Goal: Information Seeking & Learning: Learn about a topic

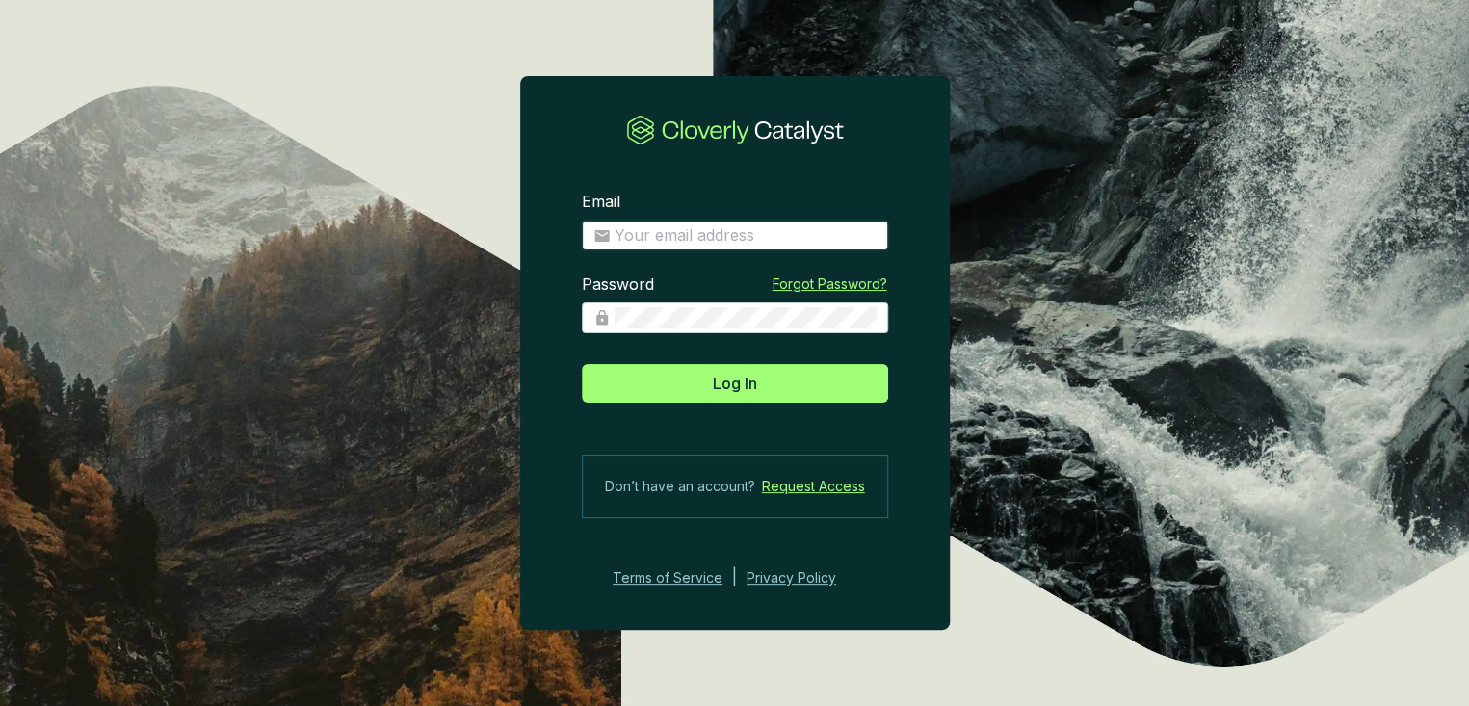
click at [727, 240] on input "Email" at bounding box center [746, 235] width 262 height 21
type input "[EMAIL_ADDRESS][DOMAIN_NAME]"
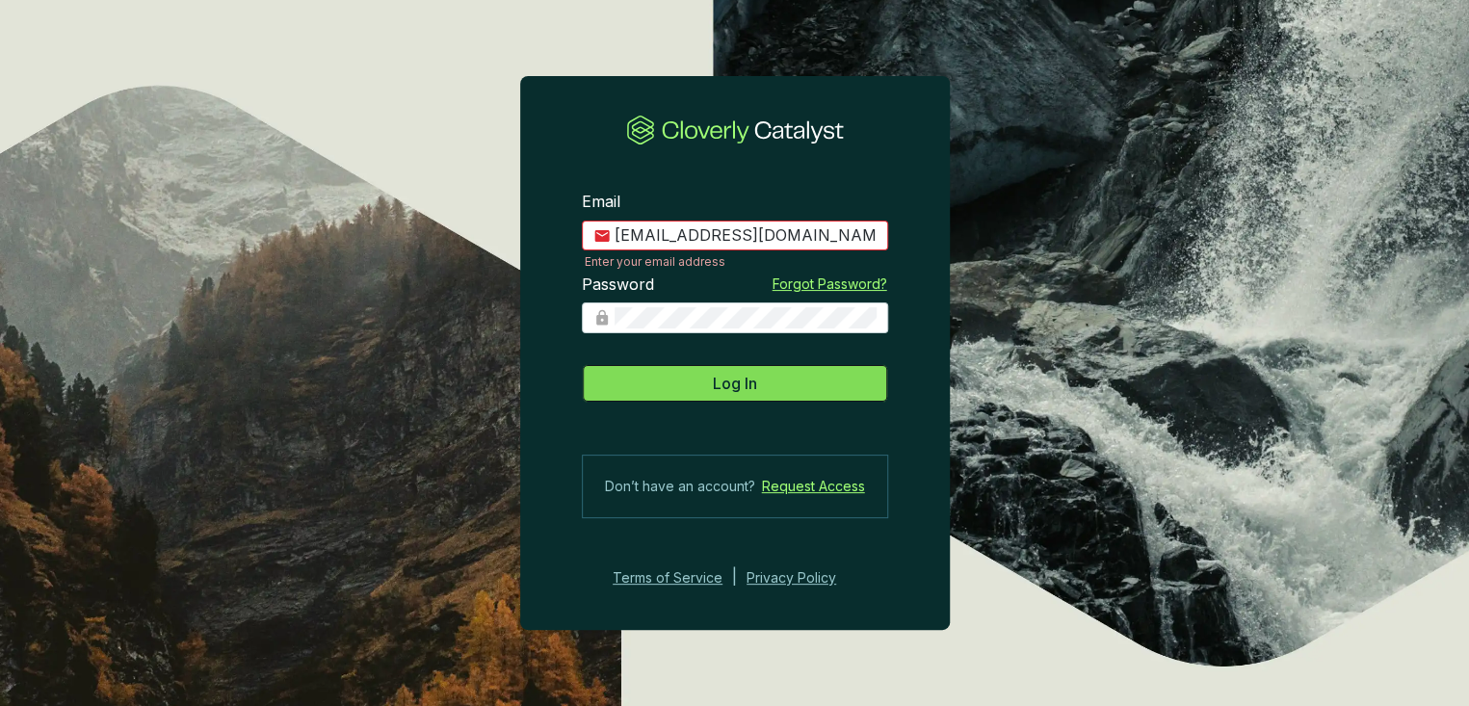
click at [695, 391] on button "Log In" at bounding box center [735, 383] width 306 height 39
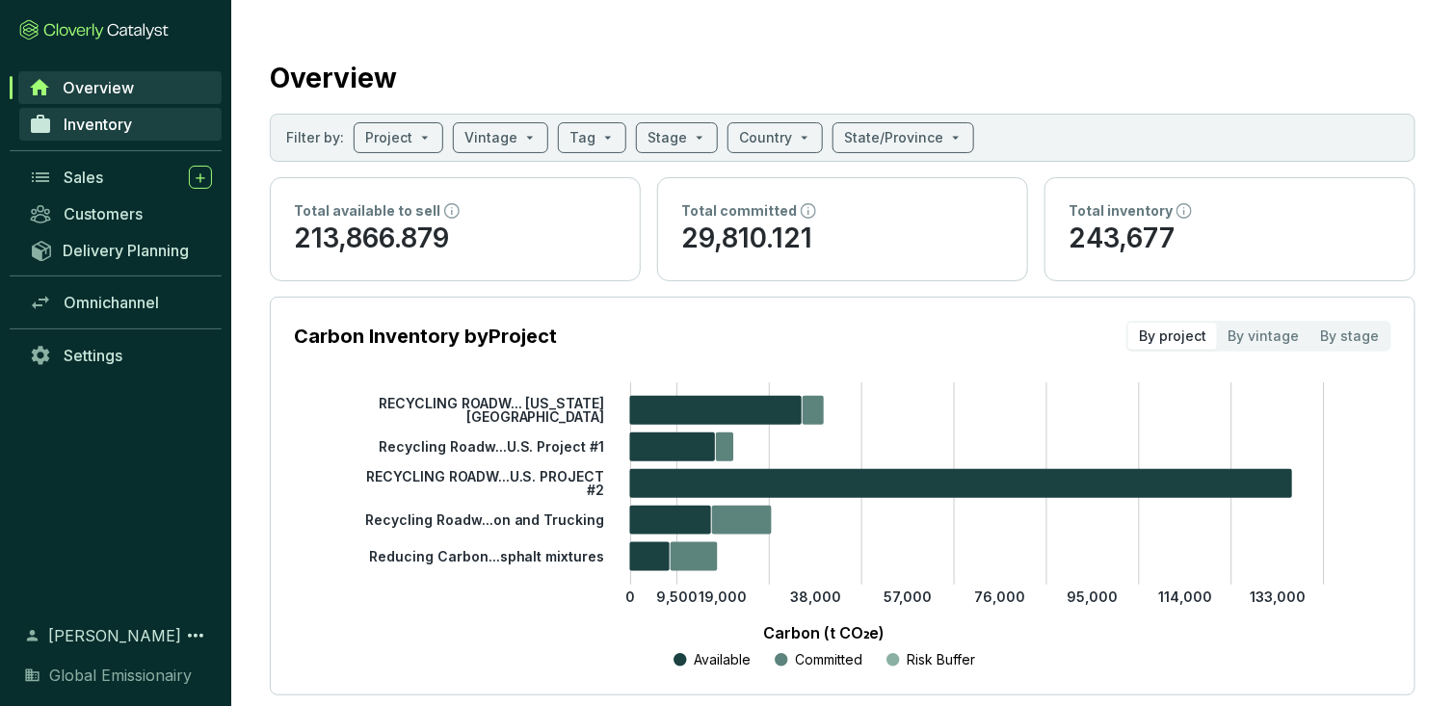
click at [80, 119] on span "Inventory" at bounding box center [98, 124] width 68 height 19
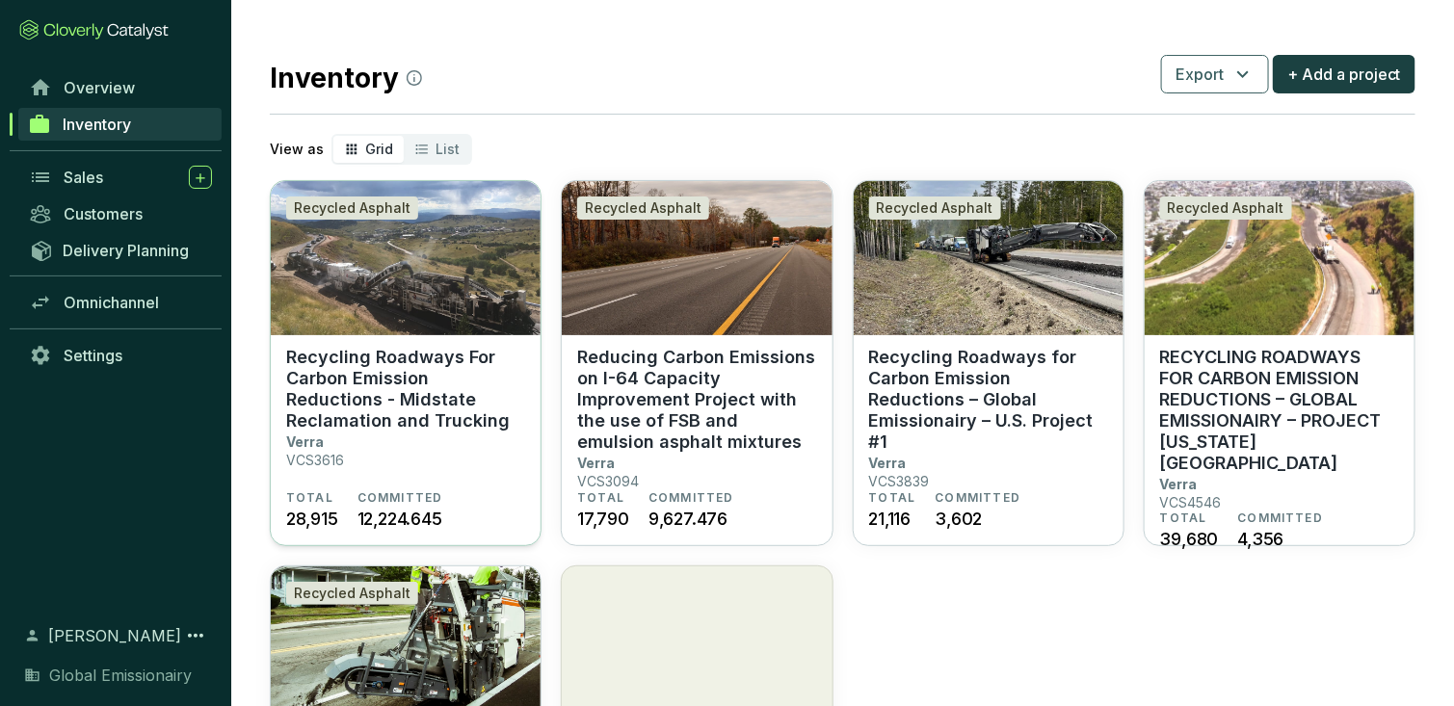
click at [411, 420] on p "Recycling Roadways For Carbon Emission Reductions - Midstate Reclamation and Tr…" at bounding box center [405, 389] width 239 height 85
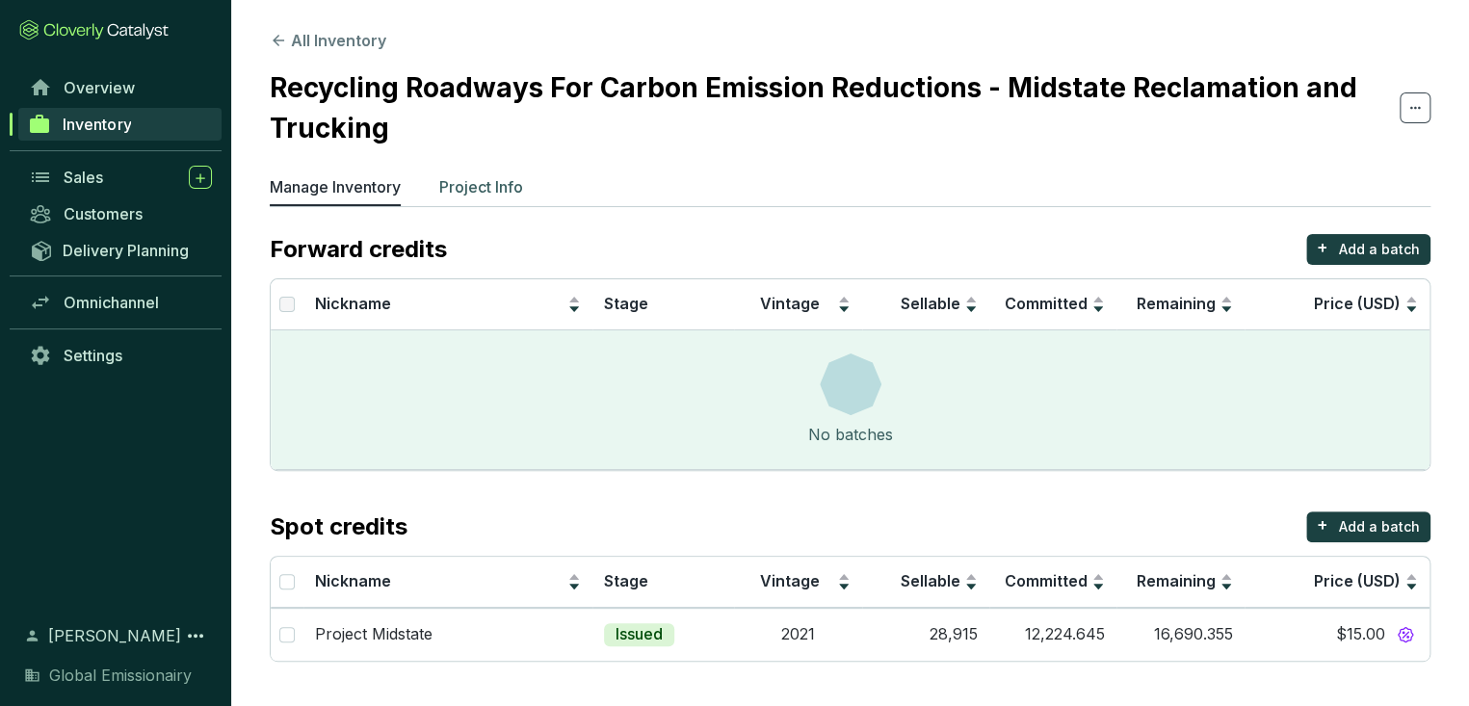
click at [474, 195] on p "Project Info" at bounding box center [481, 186] width 84 height 23
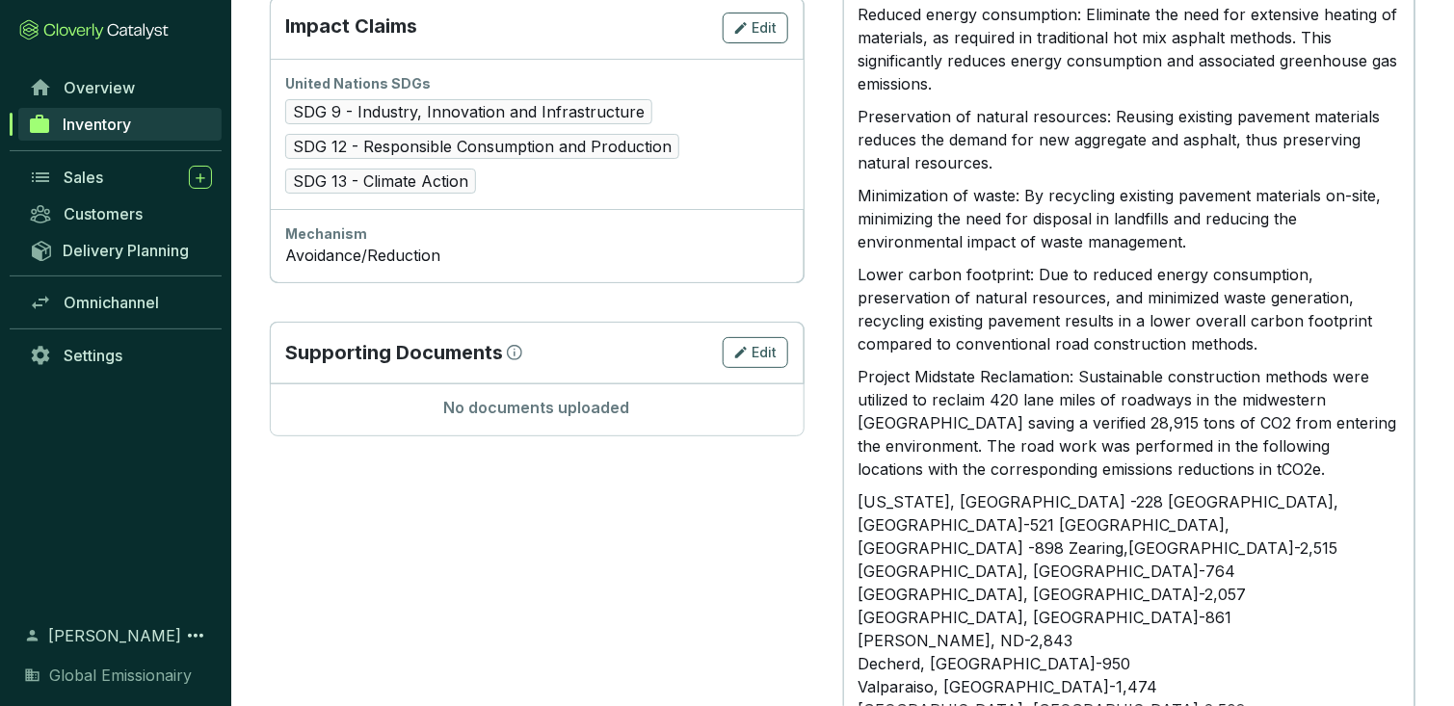
scroll to position [1030, 0]
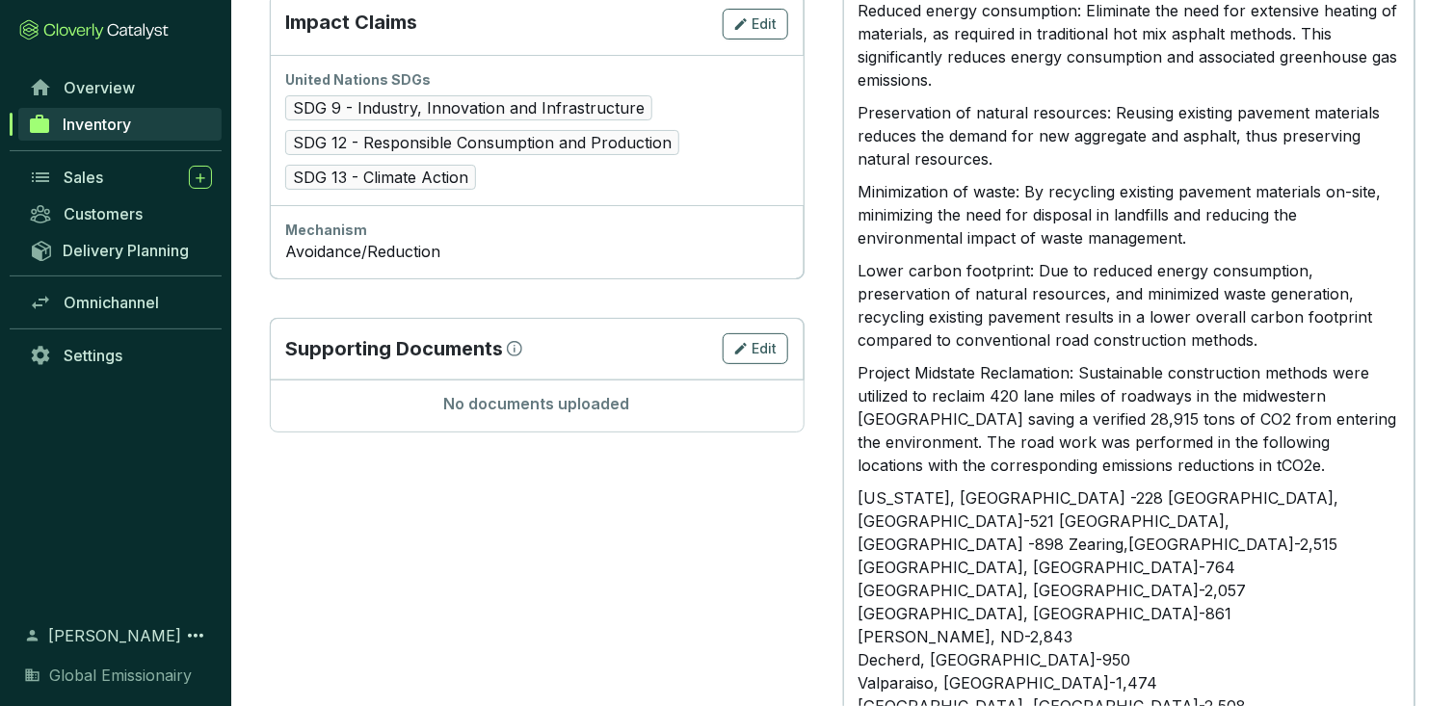
click at [1146, 444] on p "Project Midstate Reclamation: Sustainable construction methods were utilized to…" at bounding box center [1130, 419] width 542 height 116
click at [1237, 468] on p "Project Midstate Reclamation: Sustainable construction methods were utilized to…" at bounding box center [1130, 419] width 542 height 116
click at [1056, 427] on p "Project Midstate Reclamation: Sustainable construction methods were utilized to…" at bounding box center [1130, 419] width 542 height 116
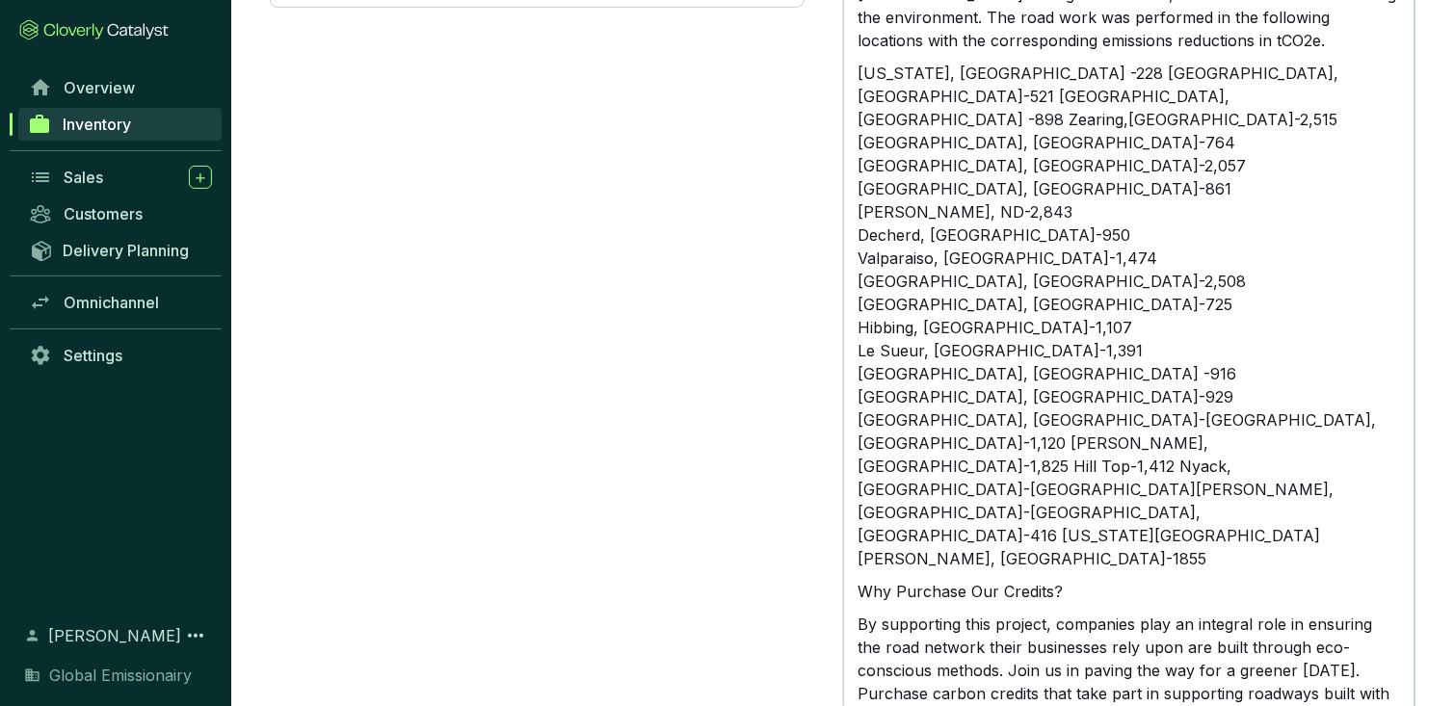
scroll to position [1466, 0]
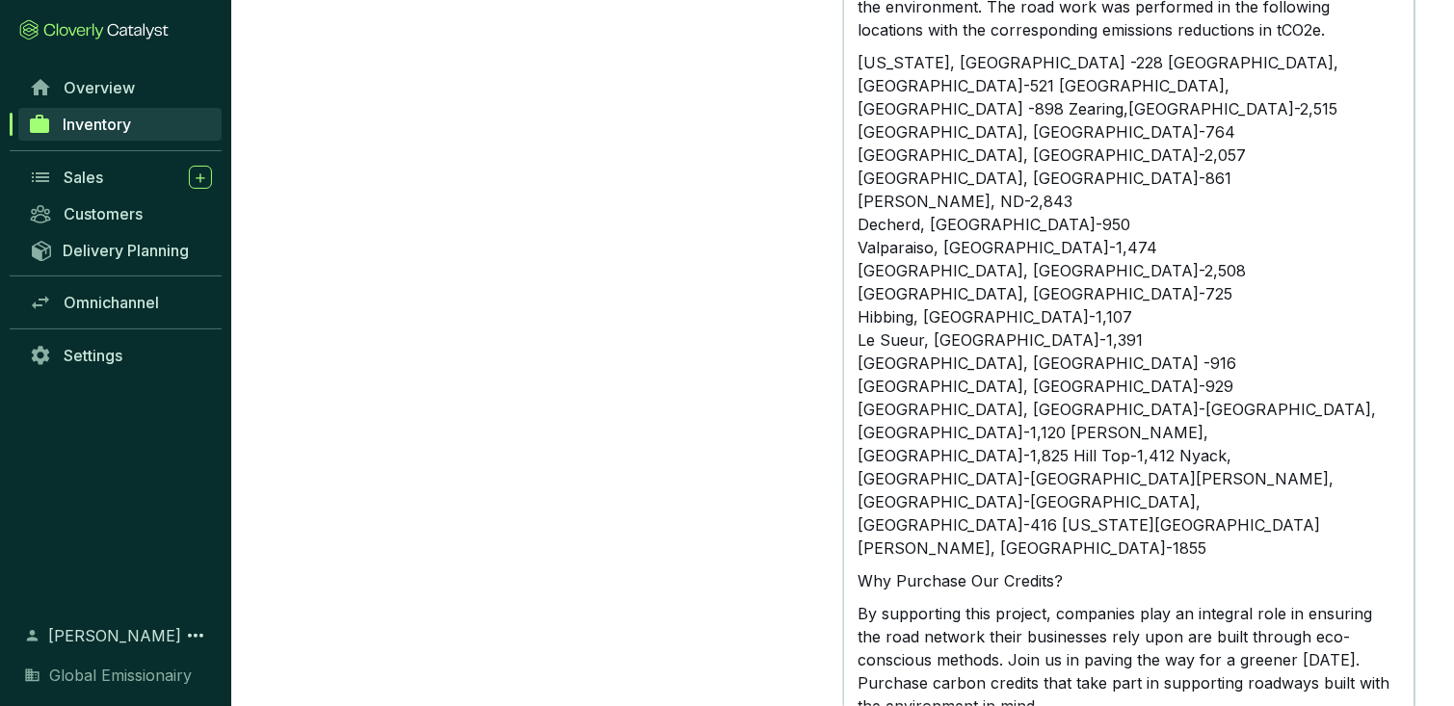
click at [1145, 602] on p "By supporting this project, companies play an integral role in ensuring the roa…" at bounding box center [1130, 660] width 542 height 116
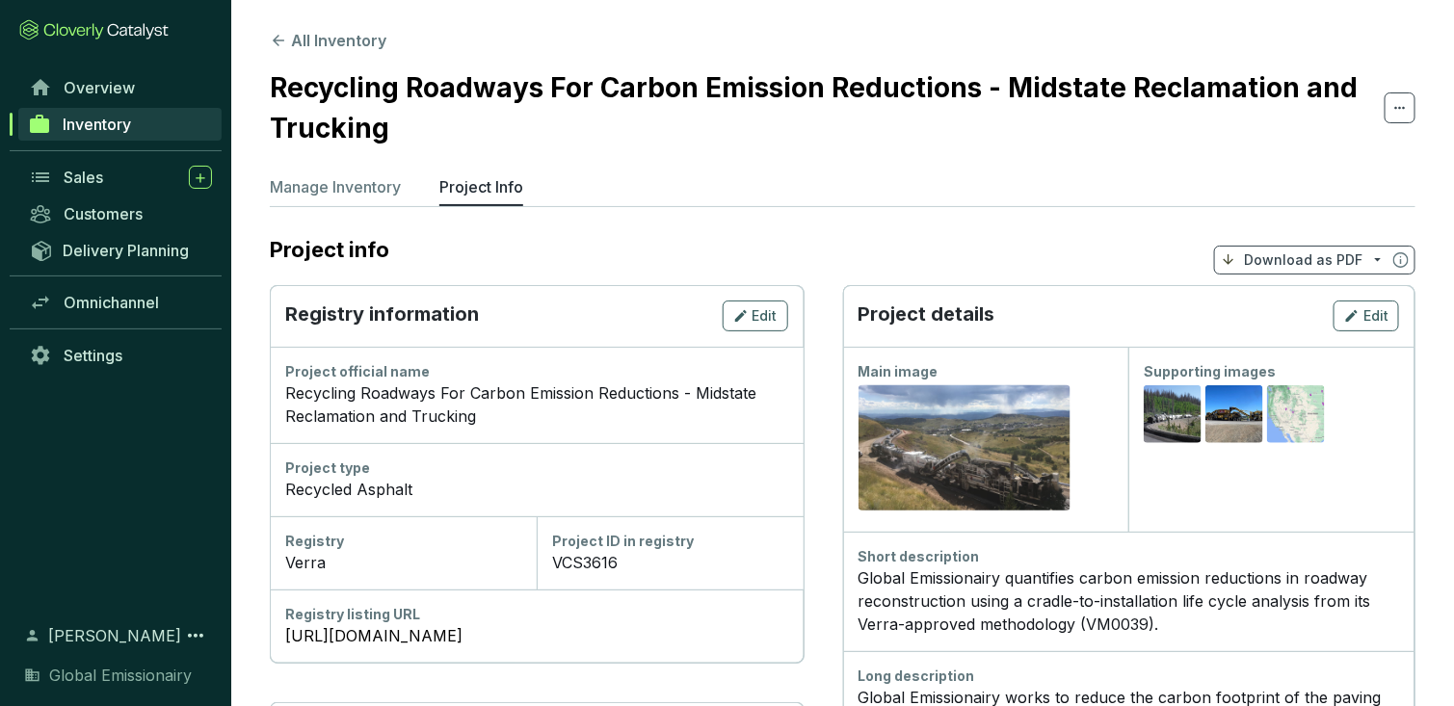
scroll to position [0, 0]
click at [141, 125] on link "Inventory" at bounding box center [119, 124] width 203 height 33
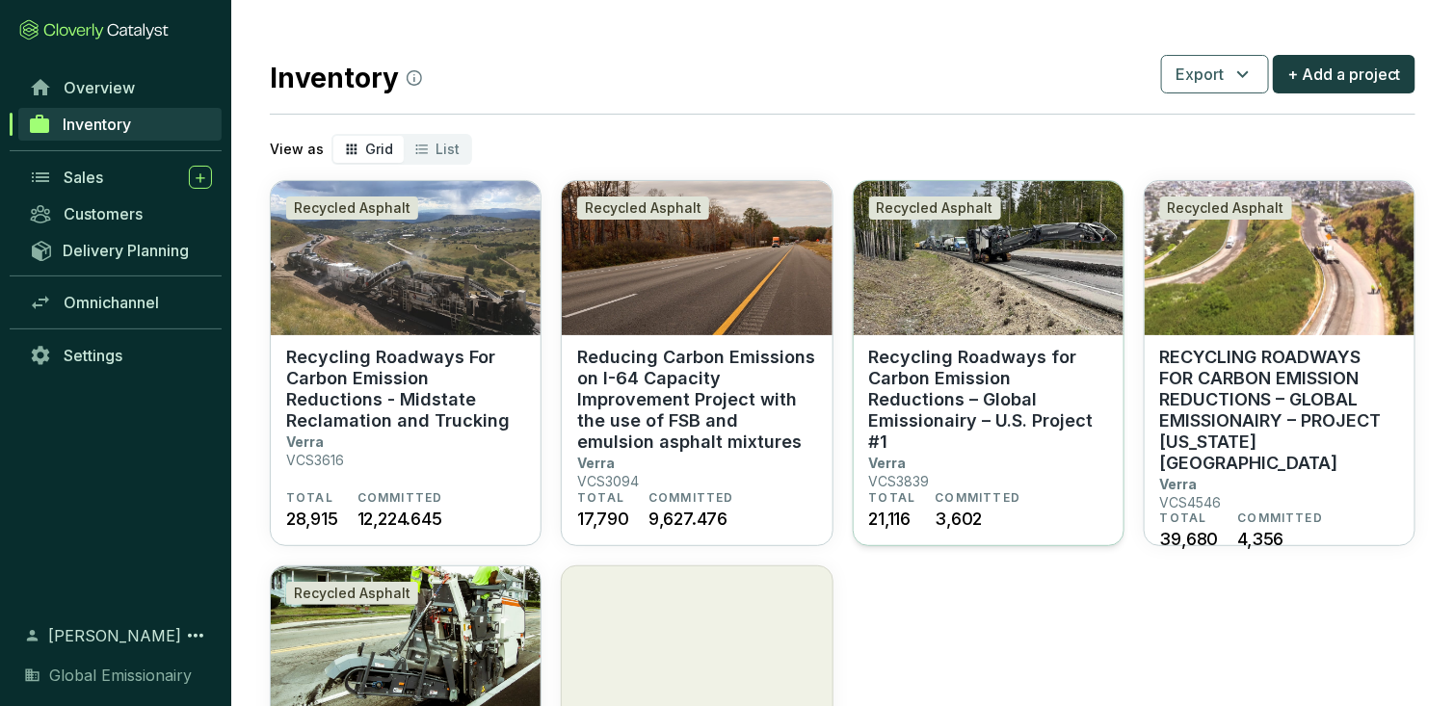
click at [1059, 411] on p "Recycling Roadways for Carbon Emission Reductions – Global Emissionairy – U.S. …" at bounding box center [988, 400] width 239 height 106
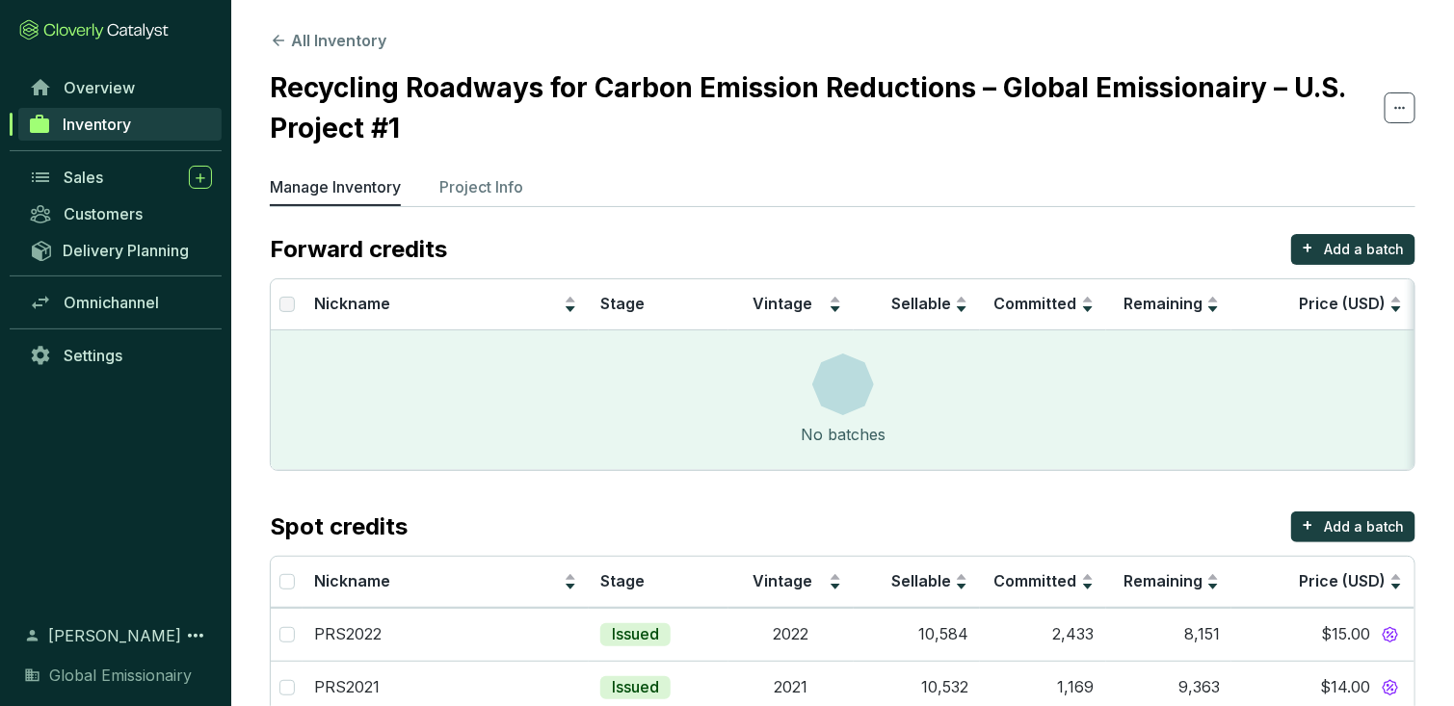
scroll to position [44, 0]
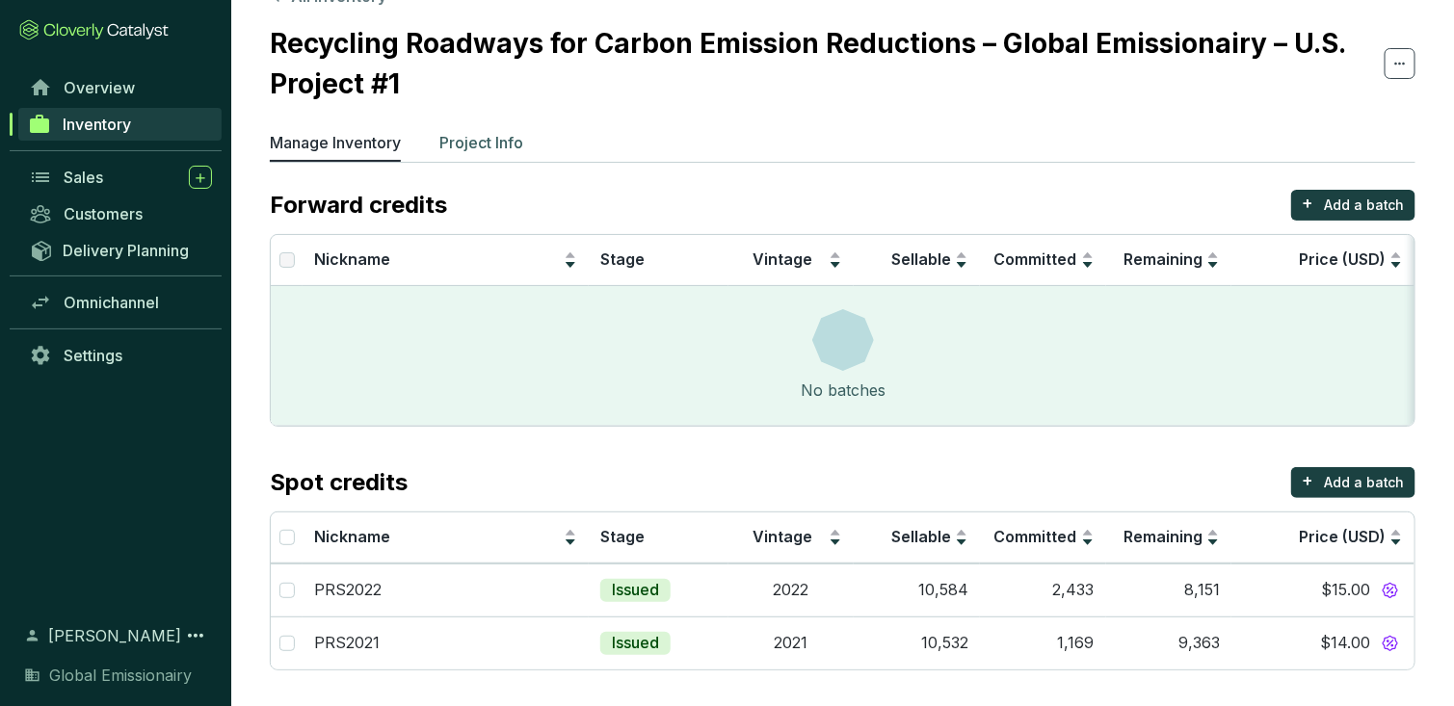
click at [470, 142] on p "Project Info" at bounding box center [481, 142] width 84 height 23
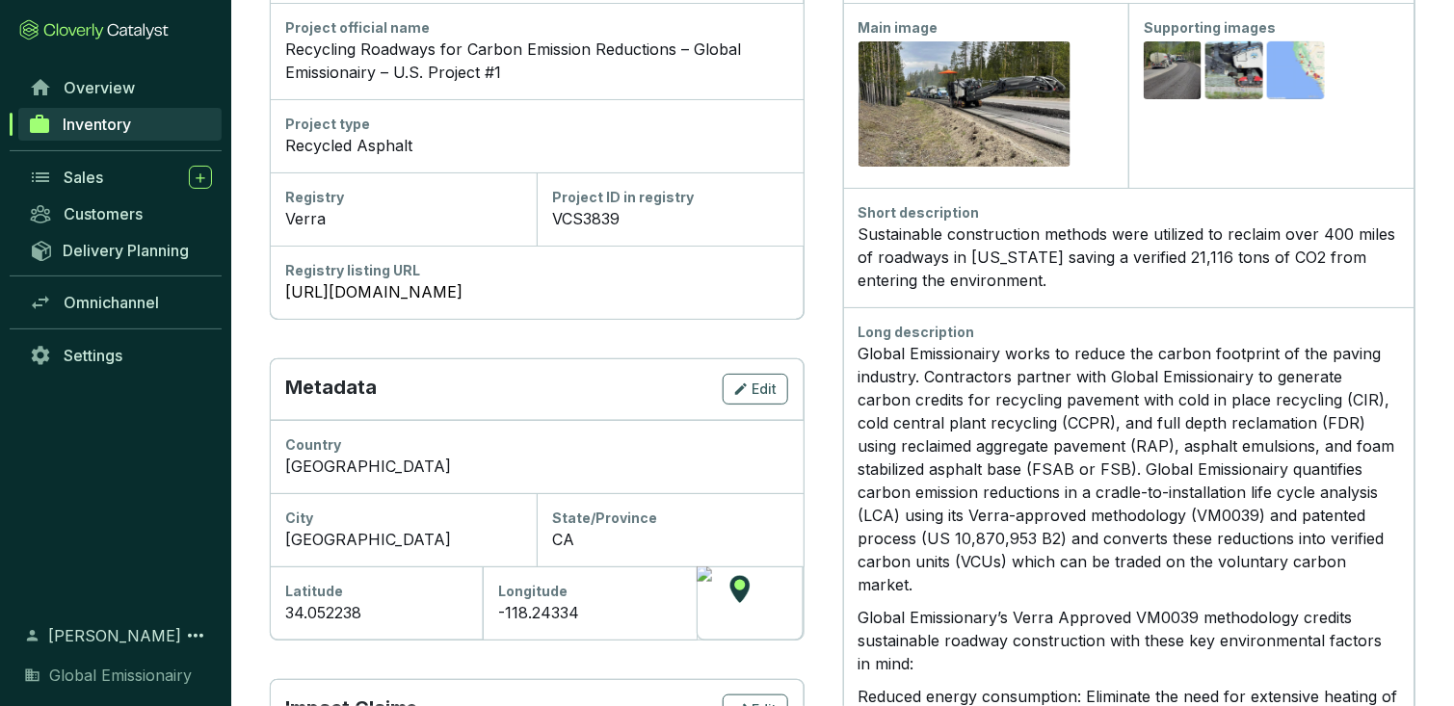
scroll to position [343, 0]
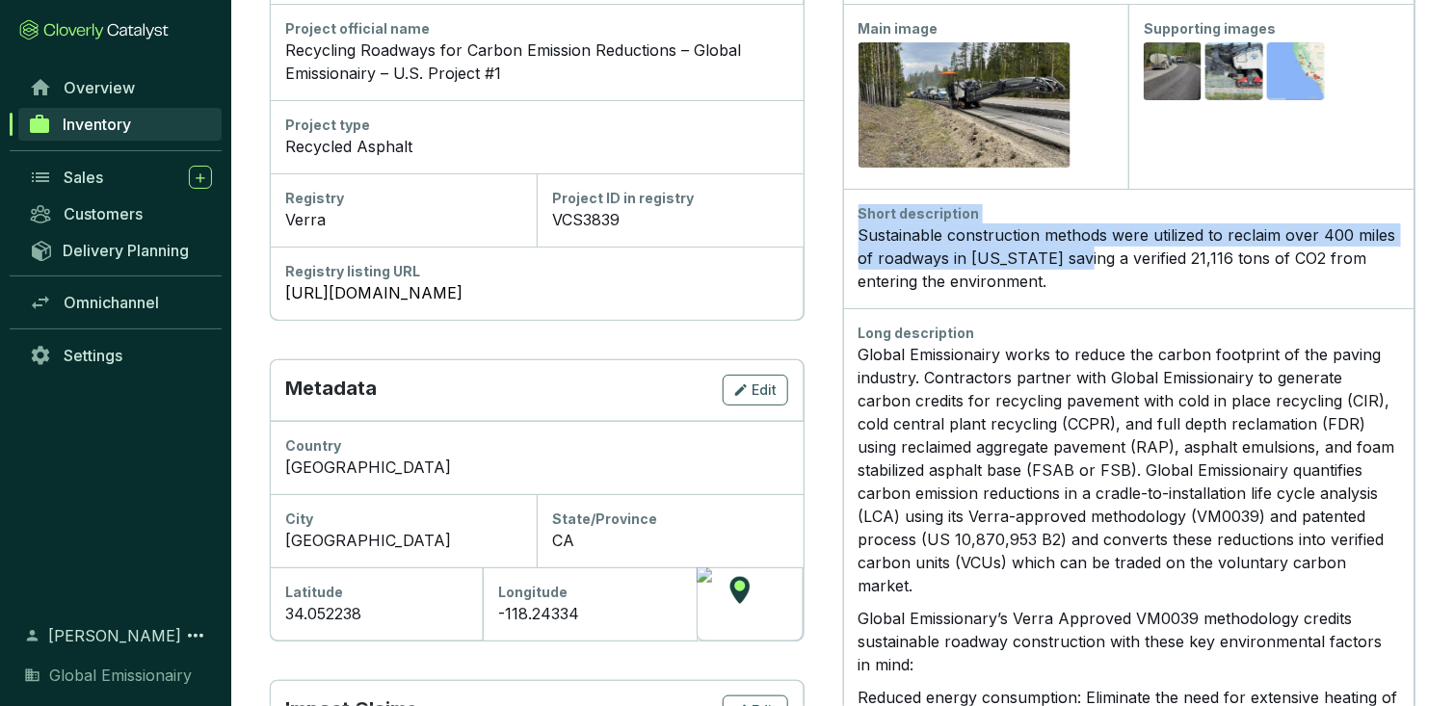
drag, startPoint x: 1068, startPoint y: 268, endPoint x: 853, endPoint y: 221, distance: 220.0
click at [853, 221] on div "Short description Sustainable construction methods were utilized to reclaim ove…" at bounding box center [1129, 248] width 572 height 119
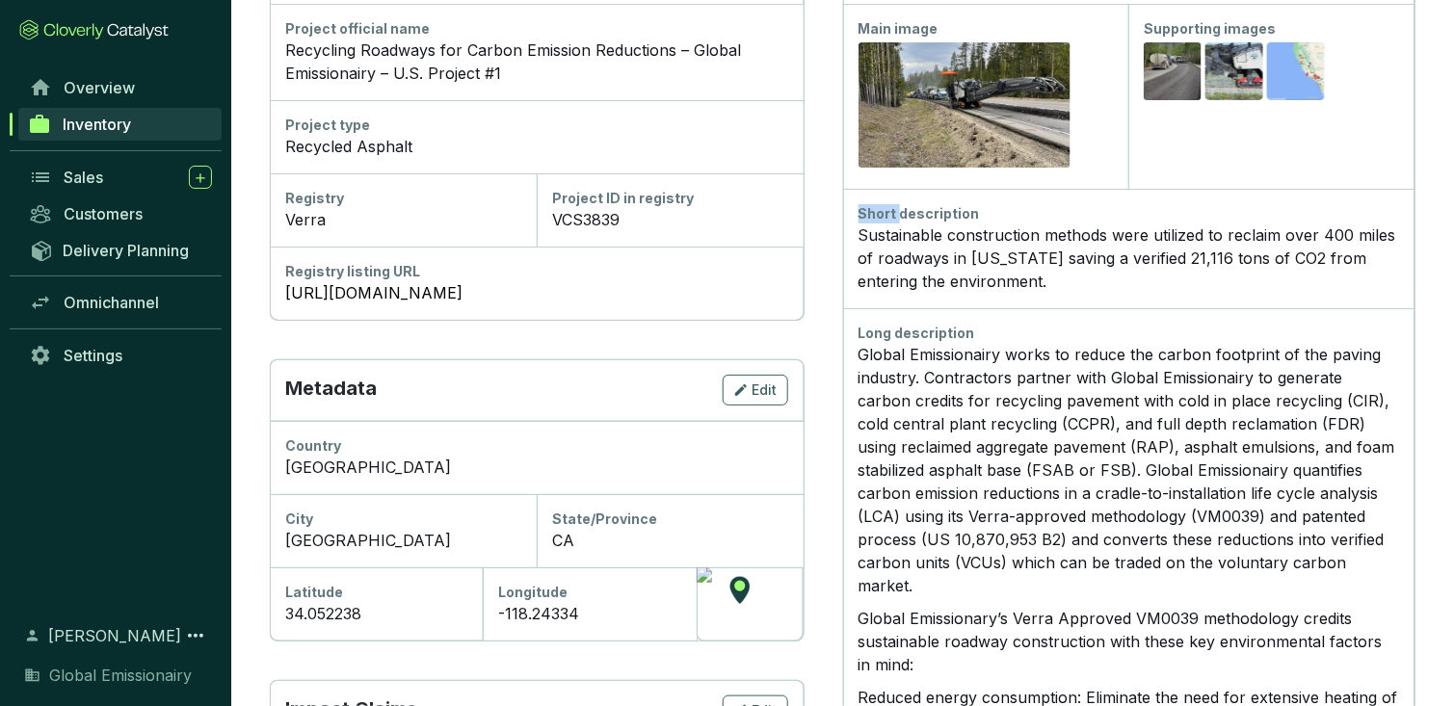
click at [853, 221] on div "Short description Sustainable construction methods were utilized to reclaim ove…" at bounding box center [1129, 248] width 572 height 119
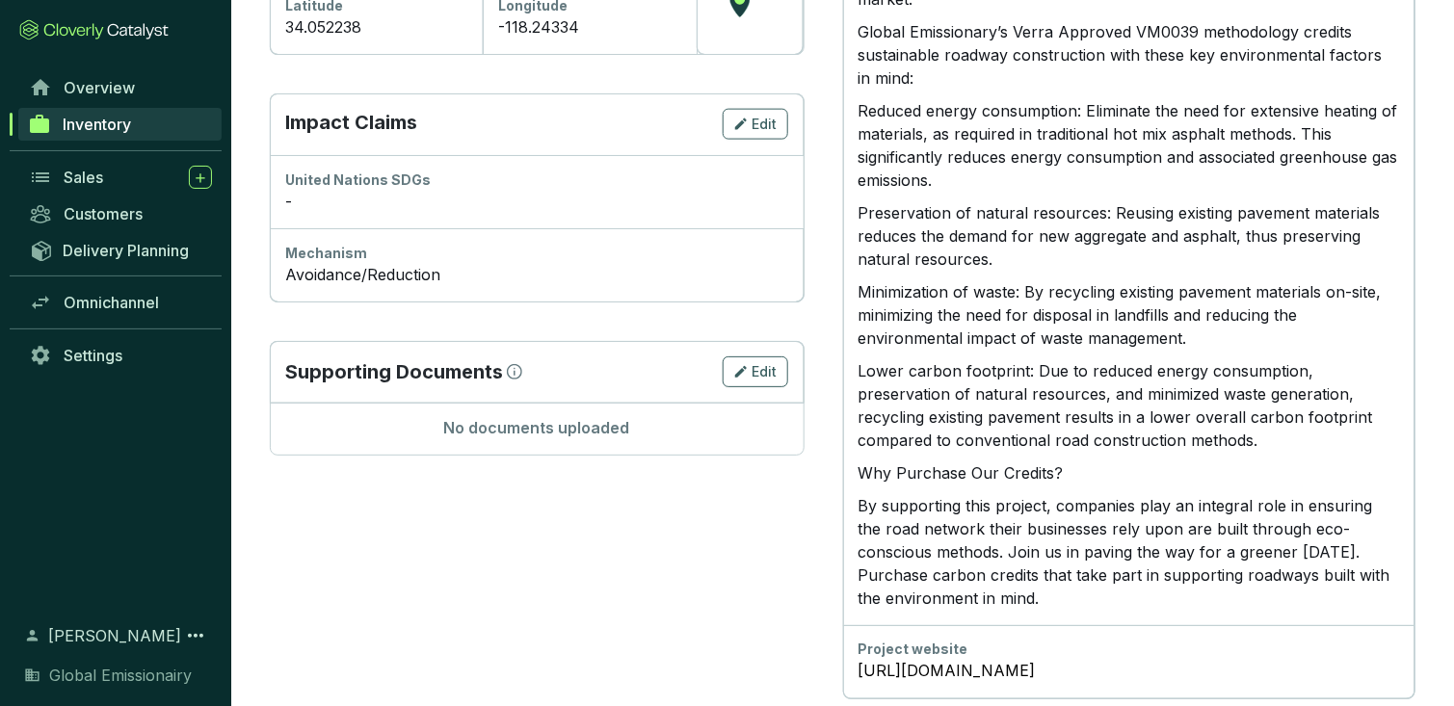
scroll to position [938, 0]
